Goal: Task Accomplishment & Management: Use online tool/utility

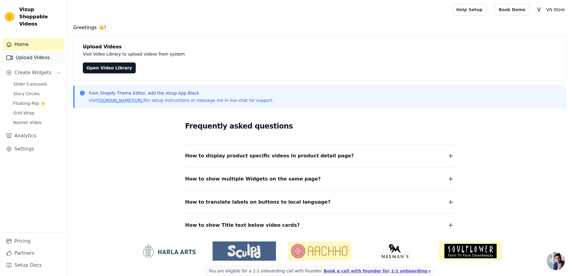
click at [37, 53] on link "Upload Videos" at bounding box center [33, 58] width 62 height 12
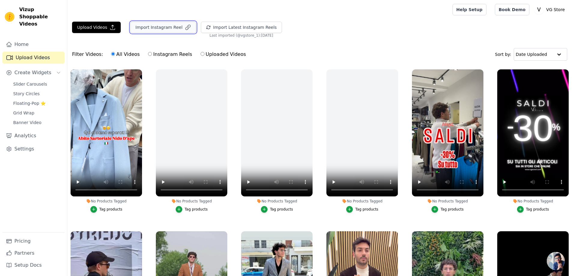
click at [175, 28] on button "Import Instagram Reel" at bounding box center [163, 27] width 66 height 11
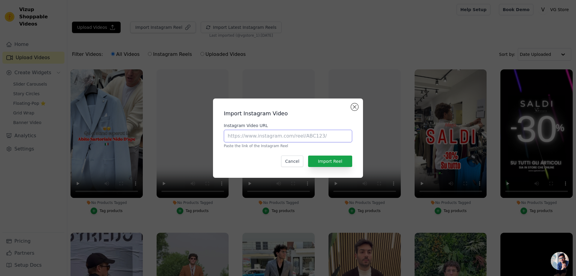
click at [280, 137] on input "Instagram Video URL" at bounding box center [288, 136] width 128 height 13
click at [355, 107] on button "Close modal" at bounding box center [354, 106] width 7 height 7
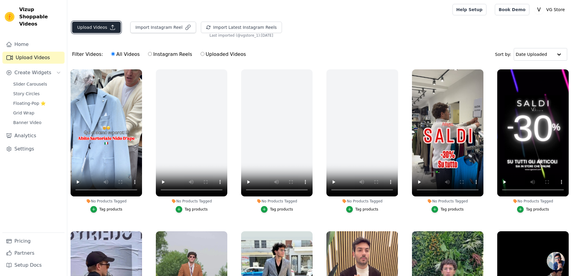
click at [112, 25] on icon "button" at bounding box center [113, 27] width 6 height 6
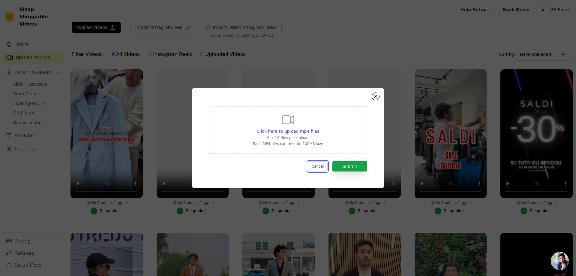
click at [322, 167] on button "Cancel" at bounding box center [318, 166] width 20 height 10
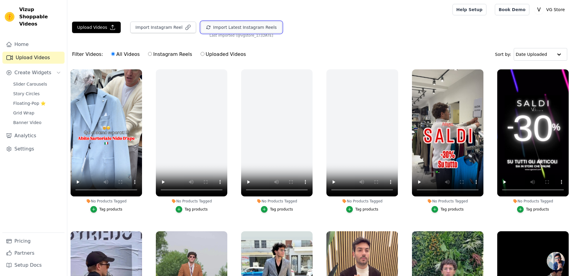
click at [207, 26] on icon "button" at bounding box center [209, 27] width 4 height 3
click at [514, 11] on link "Book Demo" at bounding box center [512, 9] width 35 height 11
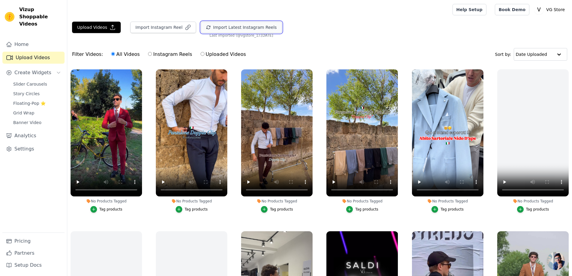
click at [216, 29] on button "Import Latest Instagram Reels" at bounding box center [241, 27] width 81 height 11
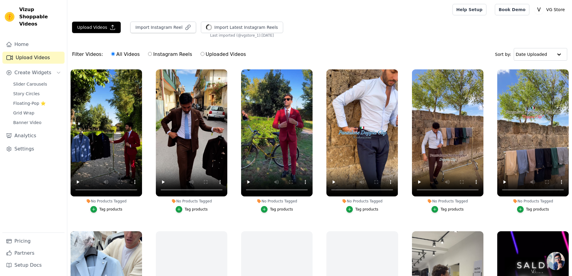
click at [146, 139] on ul "No Products Tagged Tag products No Products Tagged Tag products No Products Tag…" at bounding box center [319, 194] width 505 height 257
click at [43, 38] on link "Home" at bounding box center [33, 44] width 62 height 12
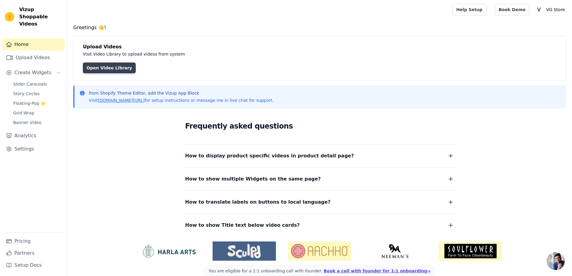
click at [113, 72] on link "Open Video Library" at bounding box center [109, 67] width 53 height 11
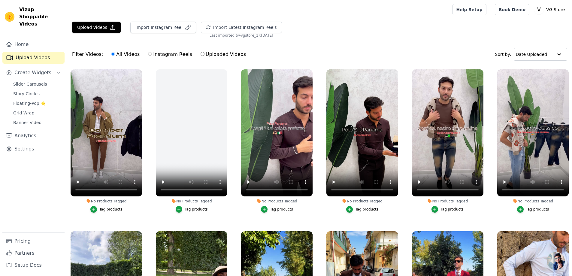
click at [148, 54] on input "Instagram Reels" at bounding box center [150, 54] width 4 height 4
radio input "true"
click at [111, 54] on input "All Videos" at bounding box center [113, 54] width 4 height 4
radio input "true"
click at [35, 81] on span "Slider Carousels" at bounding box center [30, 84] width 34 height 6
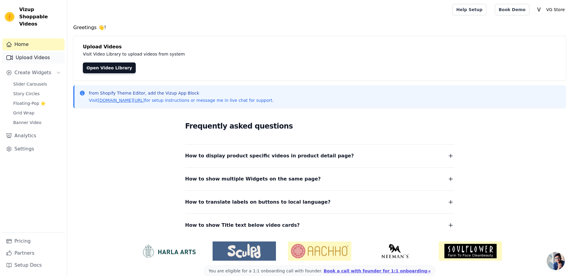
click at [32, 54] on link "Upload Videos" at bounding box center [33, 58] width 62 height 12
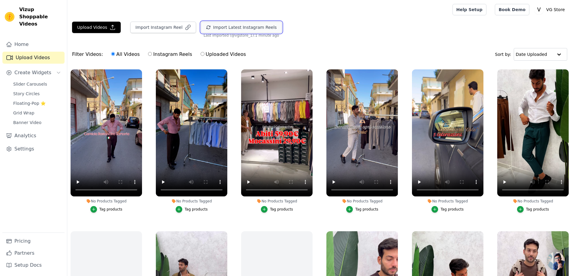
click at [212, 26] on button "Import Latest Instagram Reels" at bounding box center [241, 27] width 81 height 11
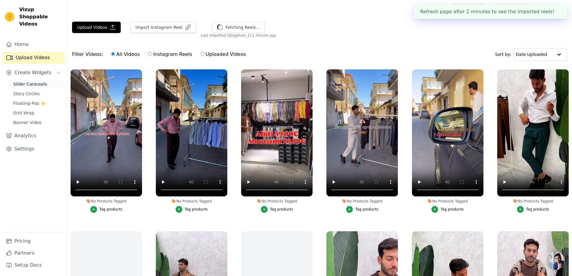
click at [36, 81] on span "Slider Carousels" at bounding box center [30, 84] width 34 height 6
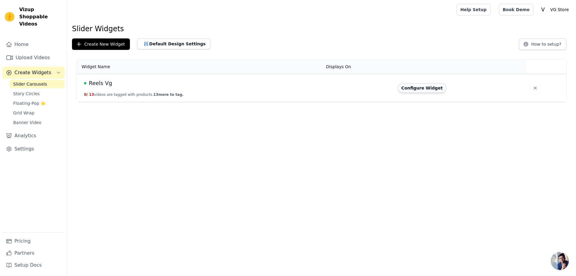
click at [418, 88] on button "Configure Widget" at bounding box center [422, 88] width 49 height 10
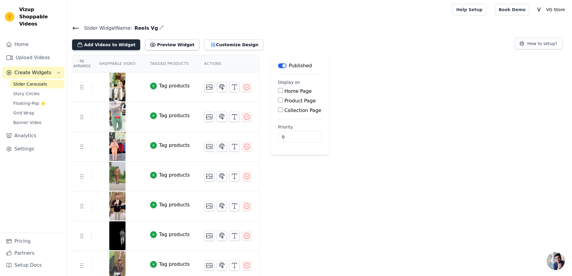
click at [110, 45] on button "Add Videos to Widget" at bounding box center [106, 44] width 68 height 11
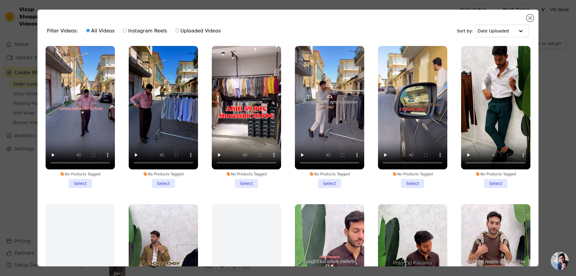
click at [82, 183] on li "No Products Tagged Select" at bounding box center [80, 117] width 69 height 142
click at [0, 0] on input "No Products Tagged Select" at bounding box center [0, 0] width 0 height 0
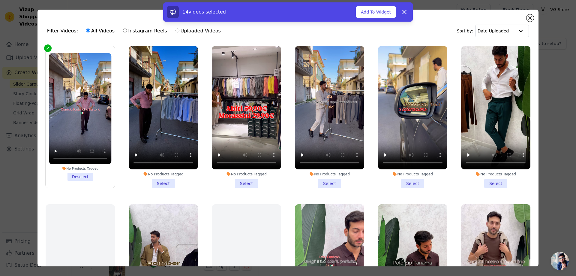
click at [243, 180] on li "No Products Tagged Select" at bounding box center [246, 117] width 69 height 142
click at [0, 0] on input "No Products Tagged Select" at bounding box center [0, 0] width 0 height 0
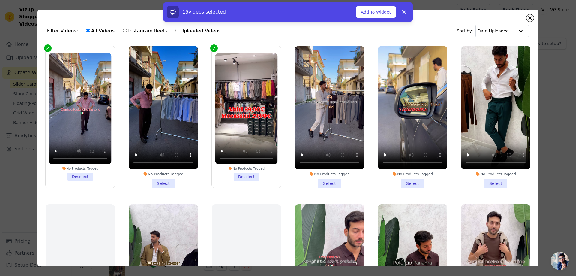
click at [325, 180] on li "No Products Tagged Select" at bounding box center [329, 117] width 69 height 142
click at [0, 0] on input "No Products Tagged Select" at bounding box center [0, 0] width 0 height 0
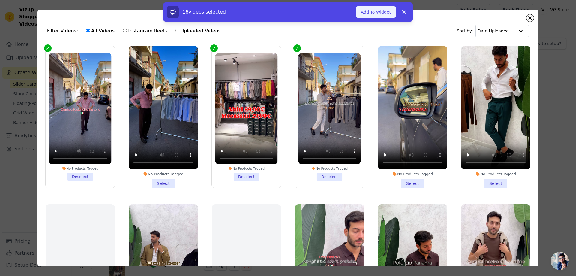
click at [375, 13] on button "Add To Widget" at bounding box center [376, 11] width 40 height 11
